Goal: Transaction & Acquisition: Purchase product/service

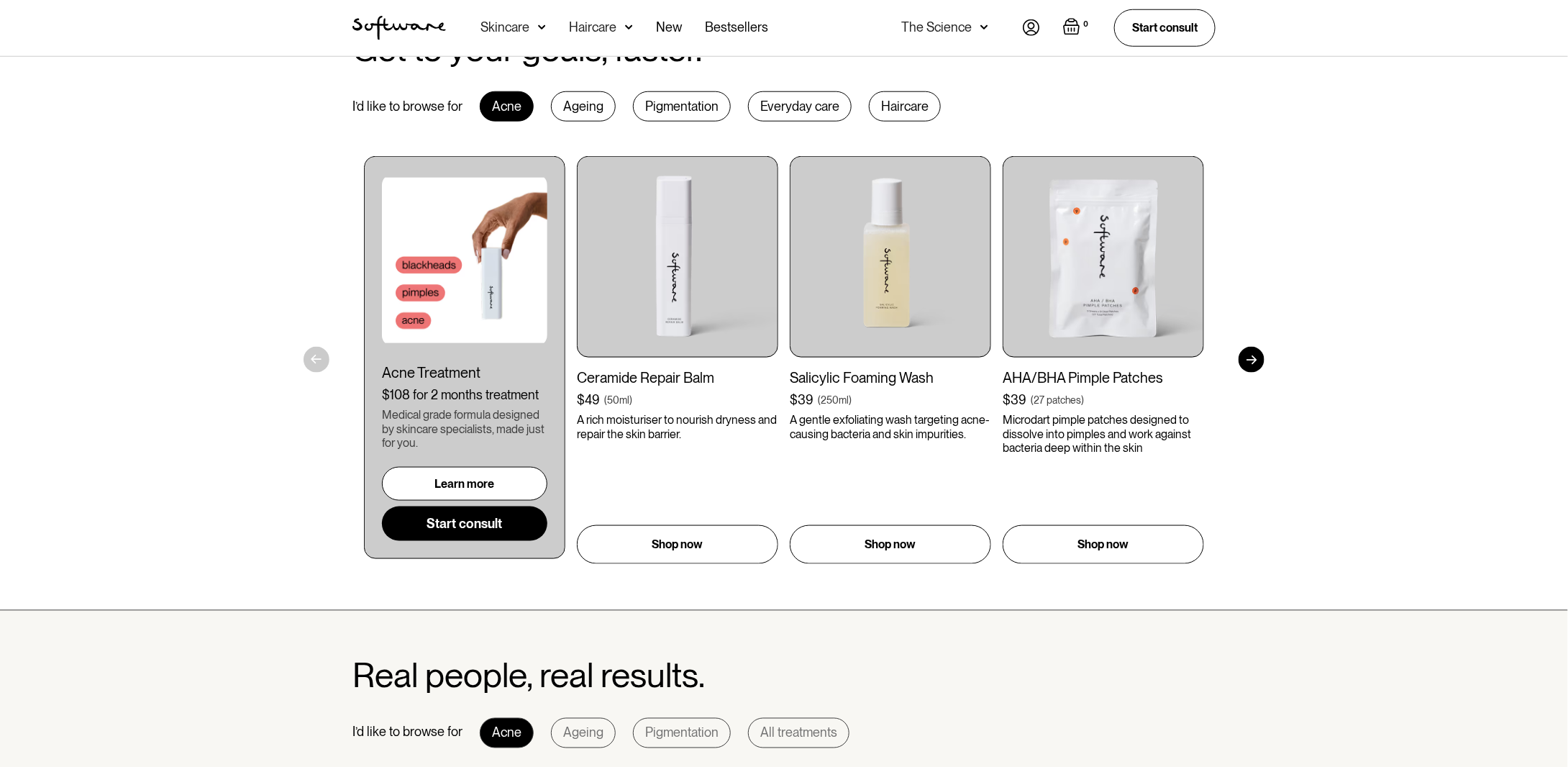
scroll to position [719, 0]
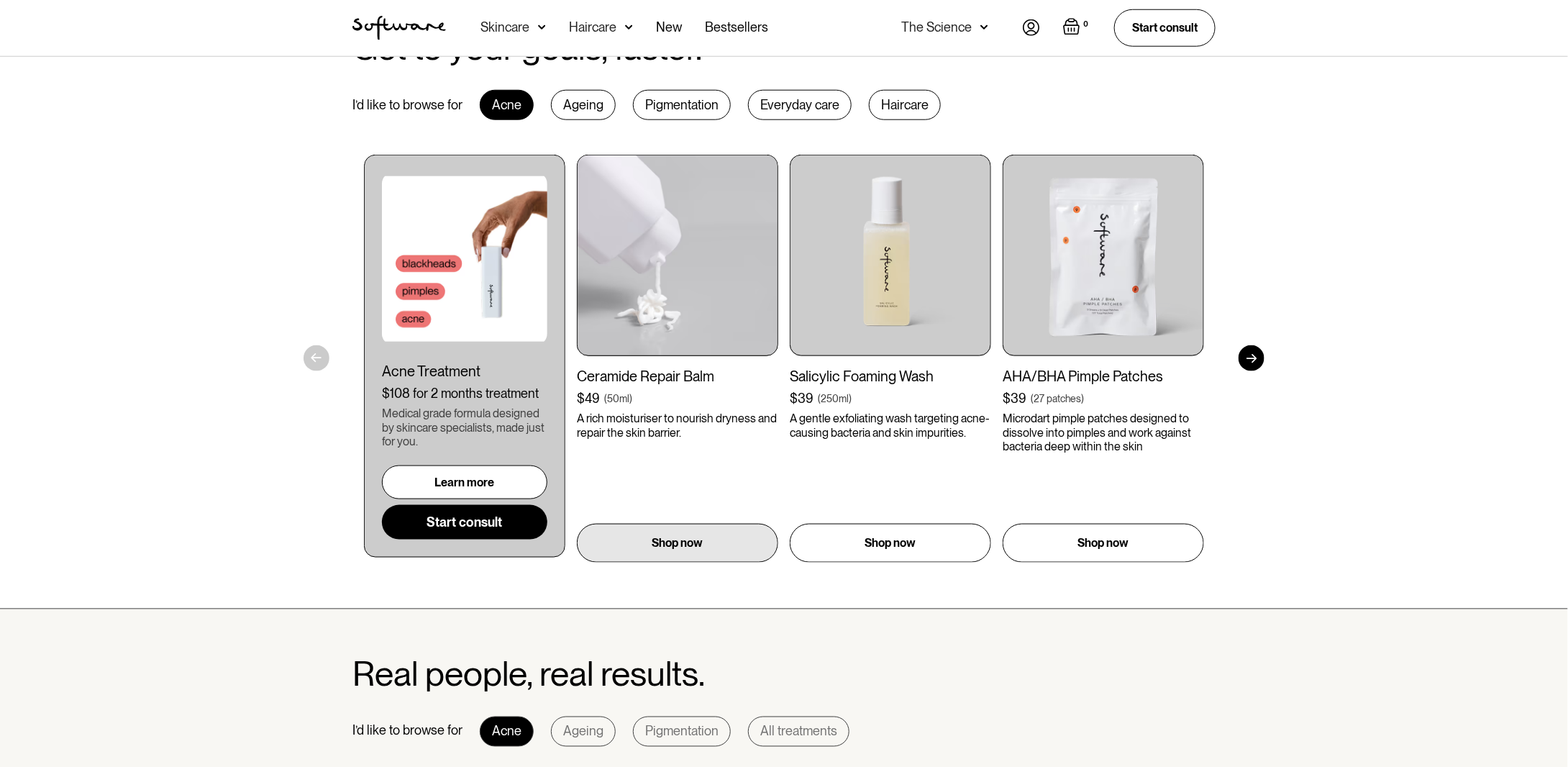
click at [697, 290] on img at bounding box center [677, 255] width 202 height 202
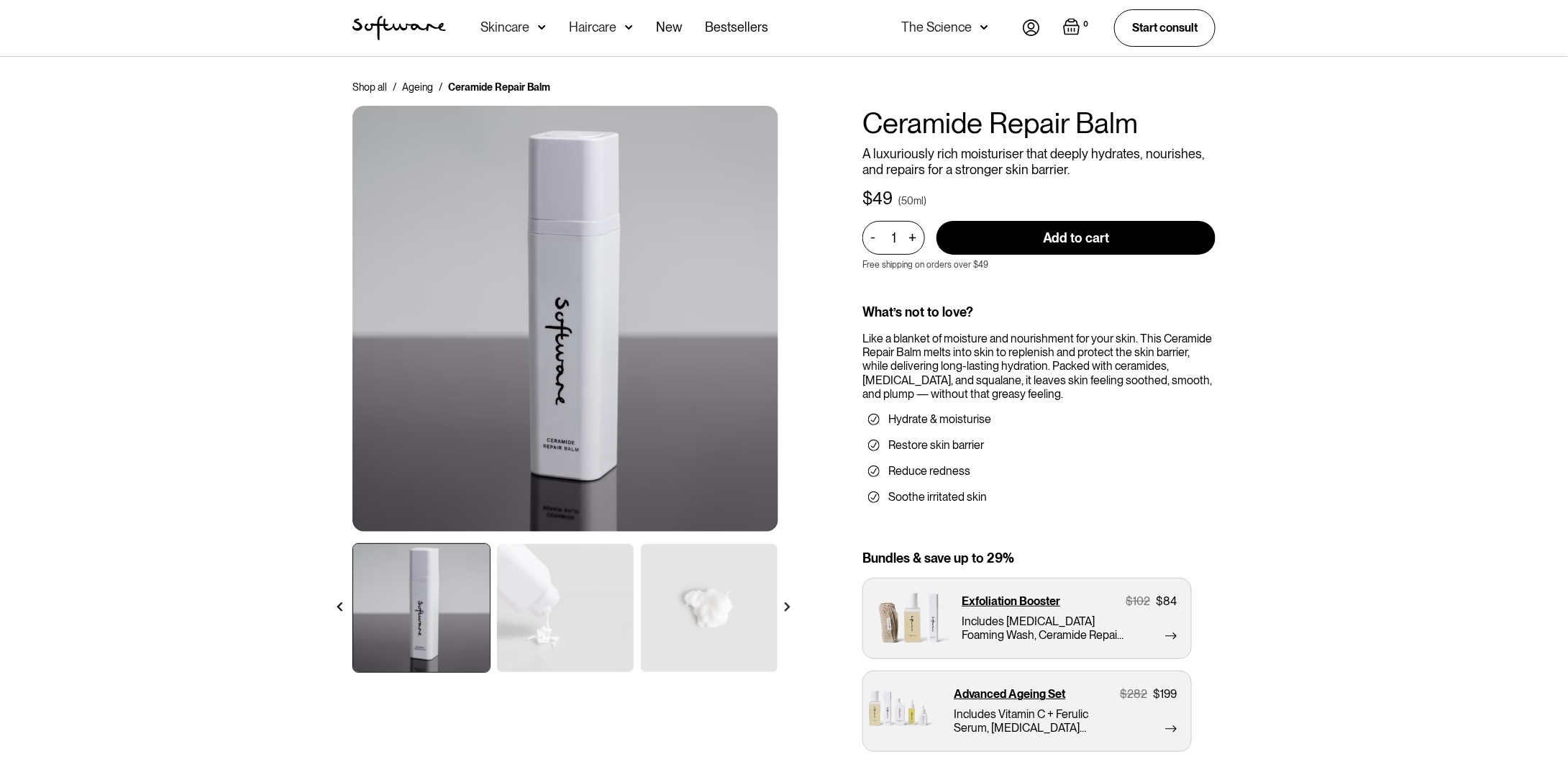
click at [1060, 243] on input "Add to cart" at bounding box center [1075, 238] width 279 height 34
type input "Add to cart"
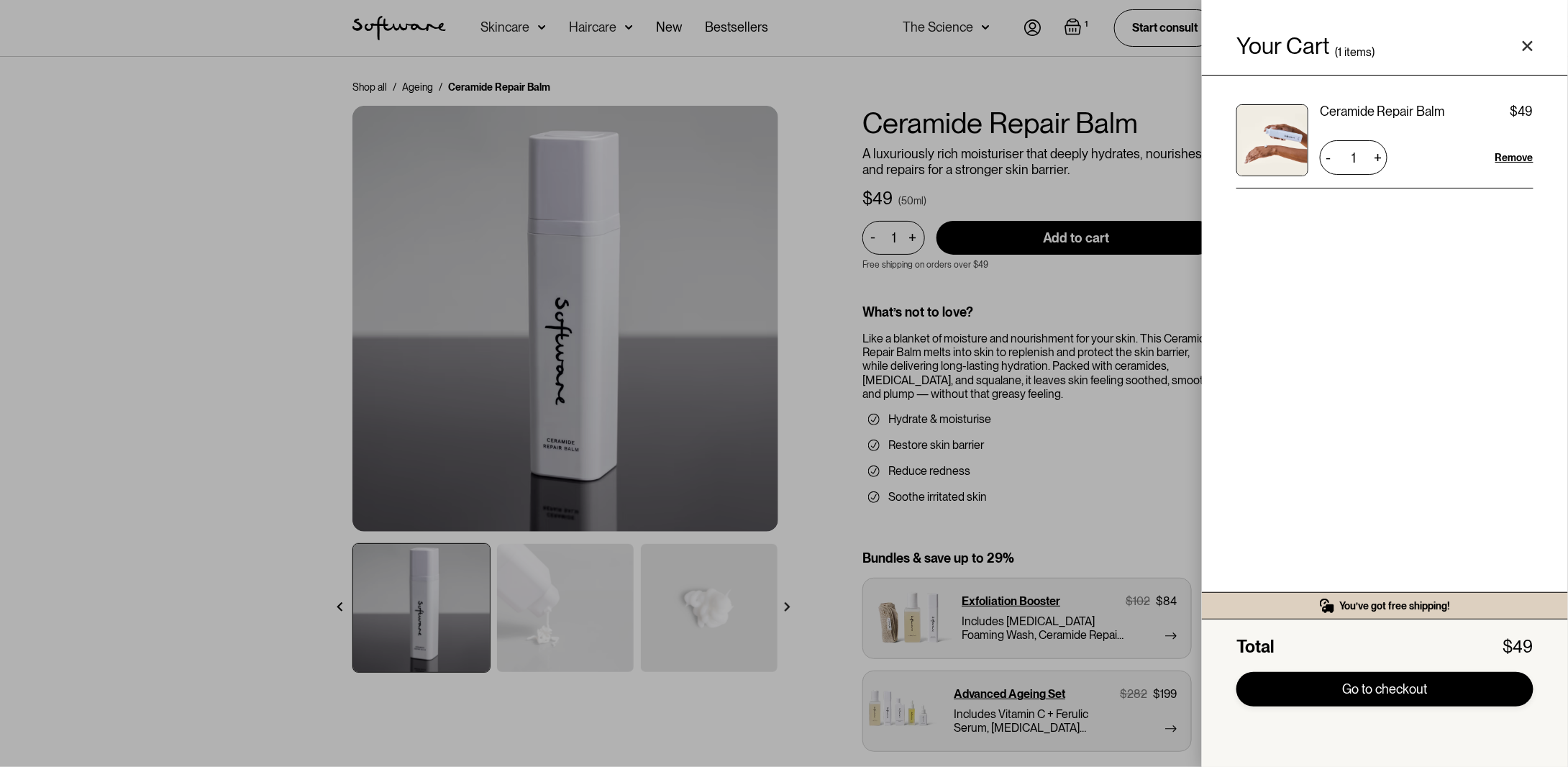
click at [1379, 705] on link "Go to checkout" at bounding box center [1385, 689] width 297 height 35
